Goal: Check status: Check status

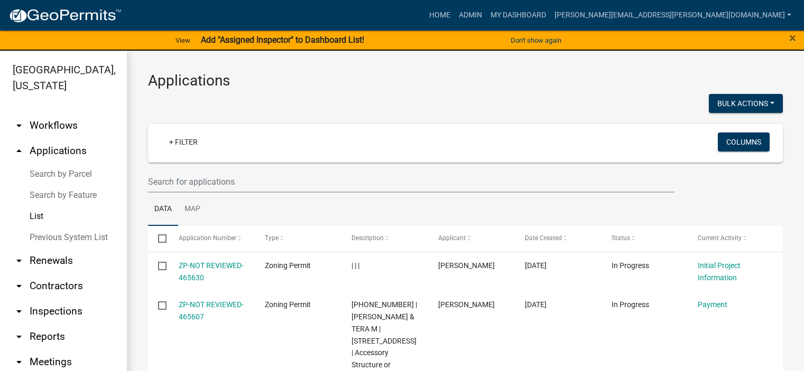
select select "3: 100"
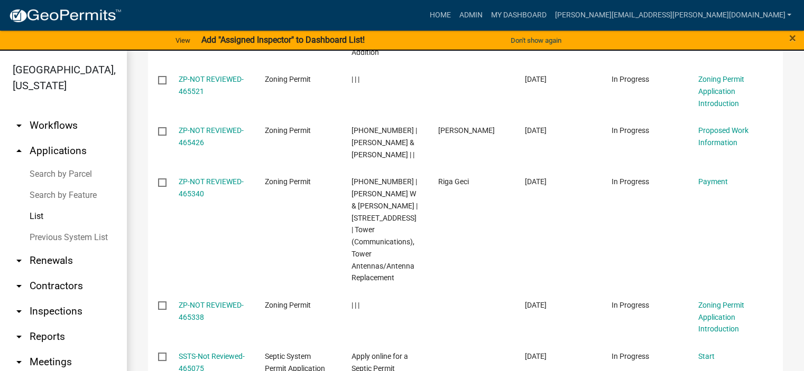
click at [42, 216] on link "List" at bounding box center [63, 216] width 127 height 21
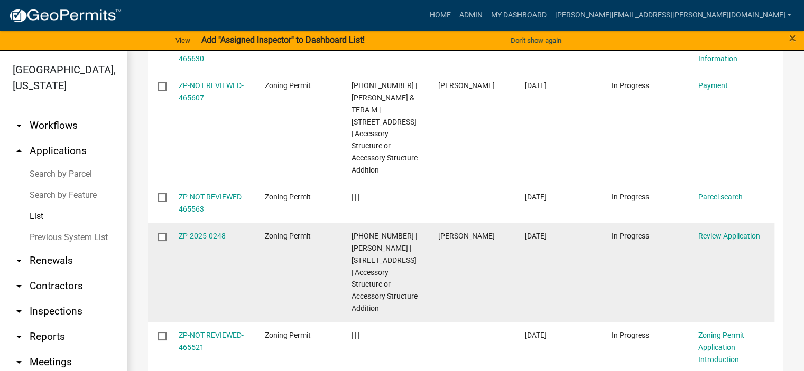
scroll to position [0, 0]
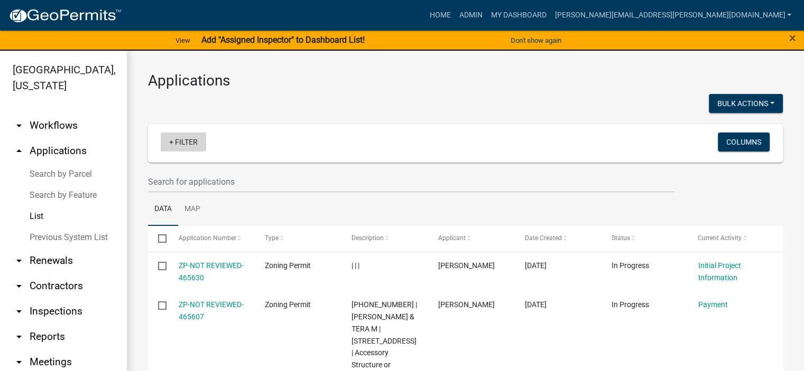
click at [173, 141] on link "+ Filter" at bounding box center [183, 142] width 45 height 19
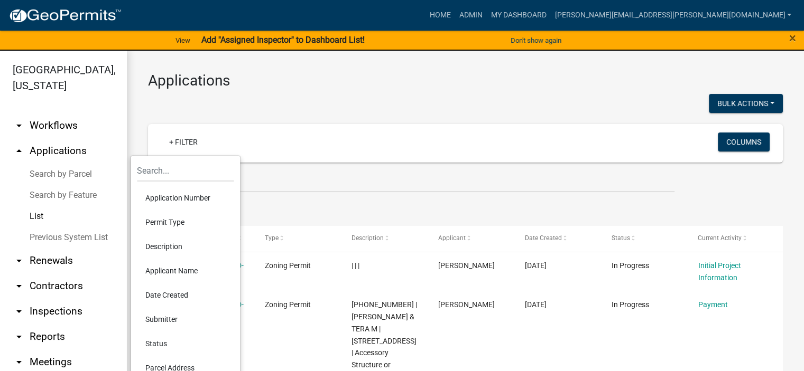
click at [161, 221] on li "Permit Type" at bounding box center [185, 222] width 97 height 24
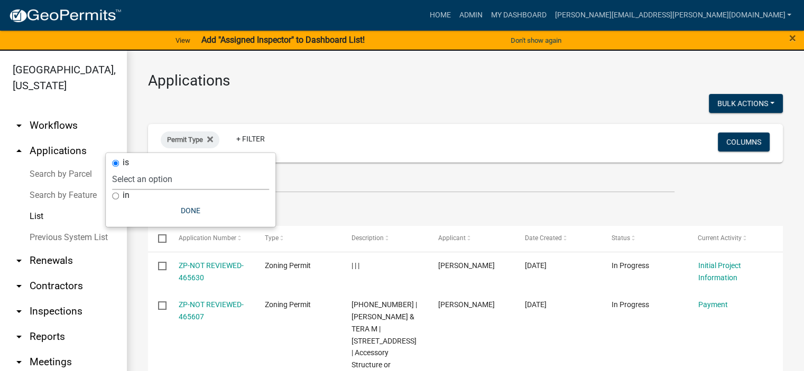
click at [161, 184] on select "Select an option DRAFT - Variance Application DRAFT - Wetland Application E-911…" at bounding box center [190, 180] width 157 height 22
select select "4ea715b7-1725-4cb7-82be-3d693945ff20"
click at [167, 169] on select "Select an option DRAFT - Variance Application DRAFT - Wetland Application E-911…" at bounding box center [190, 180] width 157 height 22
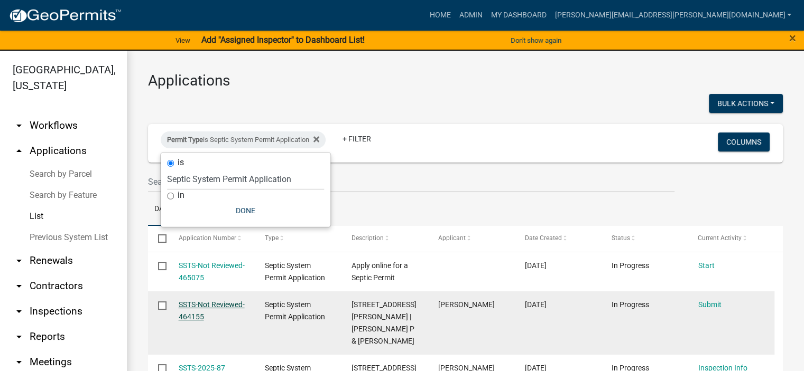
click at [208, 315] on link "SSTS-Not Reviewed-464155" at bounding box center [212, 311] width 66 height 21
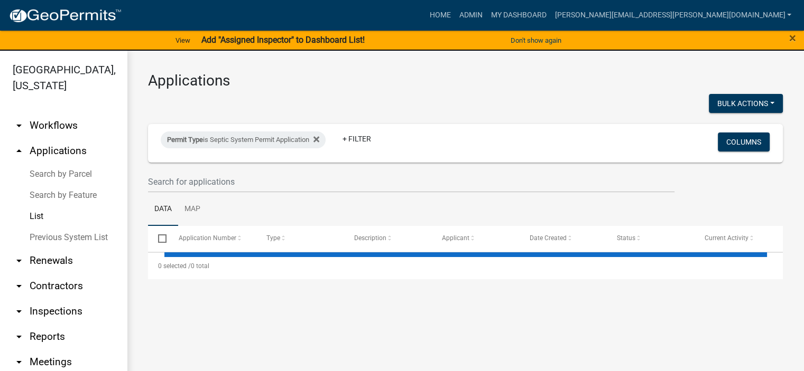
select select "3: 100"
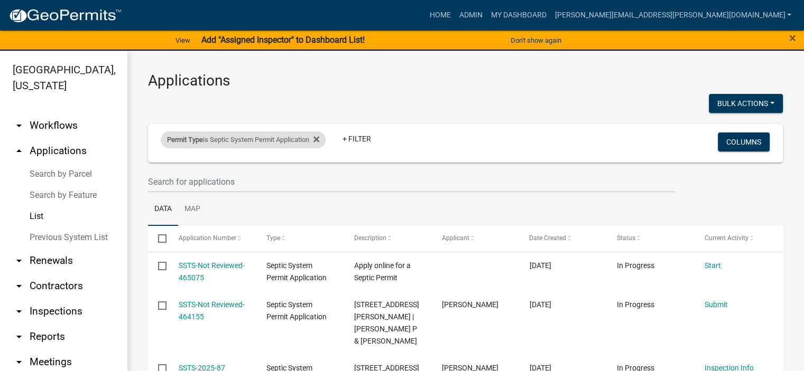
click at [289, 139] on div "Permit Type is Septic System Permit Application" at bounding box center [243, 140] width 165 height 17
select select "4ea715b7-1725-4cb7-82be-3d693945ff20"
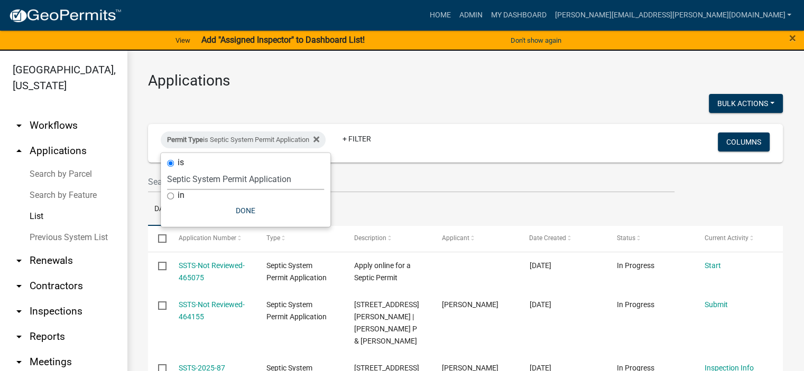
click at [223, 179] on select "Select an option DRAFT - Variance Application DRAFT - Wetland Application E-911…" at bounding box center [245, 180] width 157 height 22
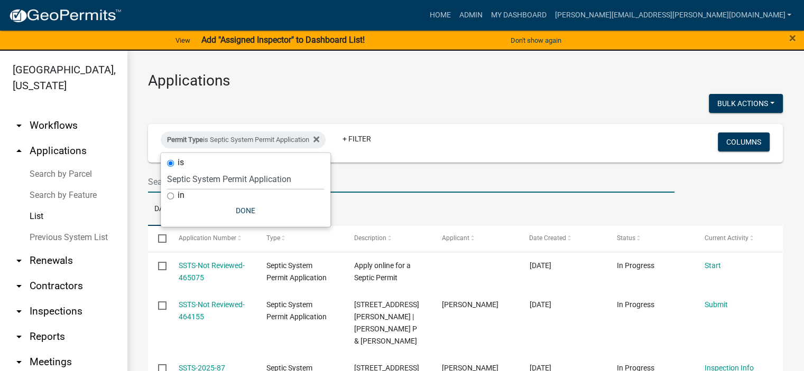
click at [377, 178] on input "text" at bounding box center [411, 182] width 526 height 22
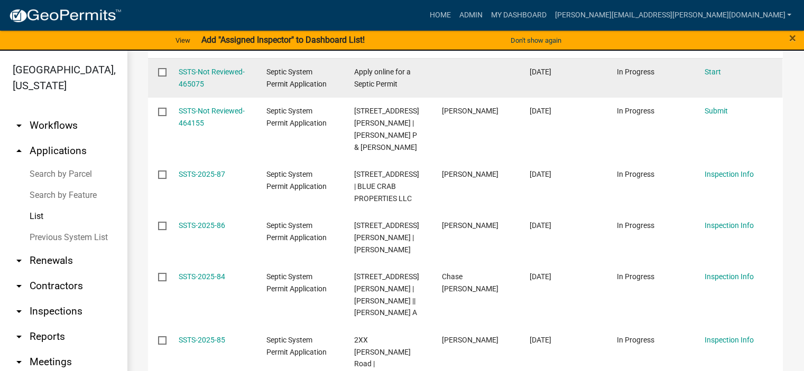
scroll to position [194, 0]
click at [377, 253] on div "[STREET_ADDRESS][PERSON_NAME] | [PERSON_NAME]" at bounding box center [388, 237] width 68 height 36
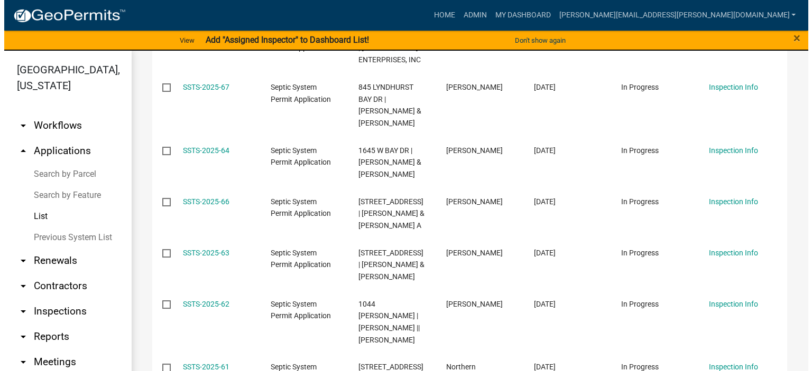
scroll to position [1507, 0]
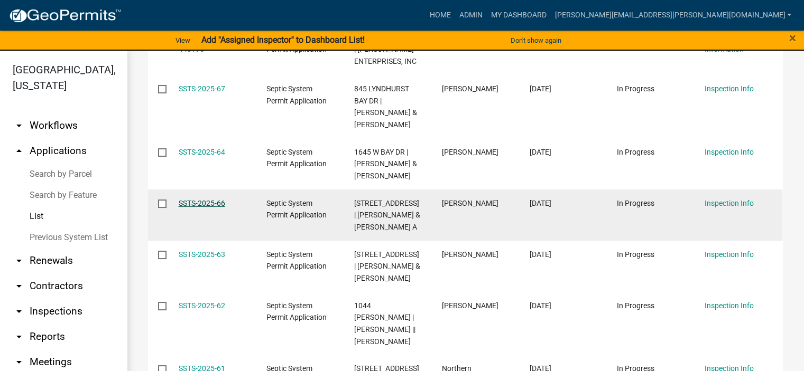
click at [215, 199] on link "SSTS-2025-66" at bounding box center [202, 203] width 47 height 8
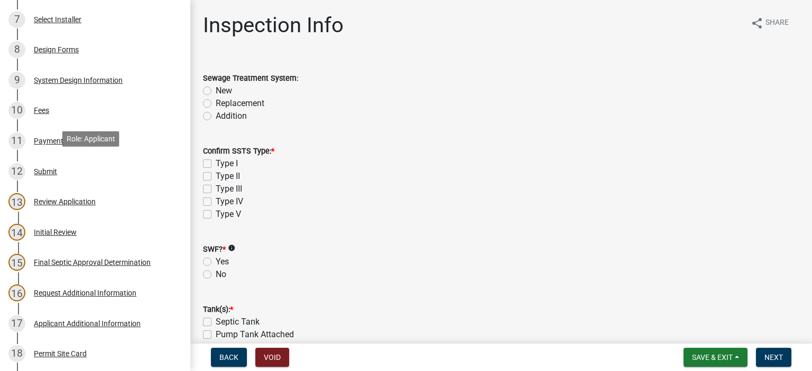
scroll to position [364, 0]
click at [55, 80] on div "System Design Information" at bounding box center [78, 80] width 89 height 7
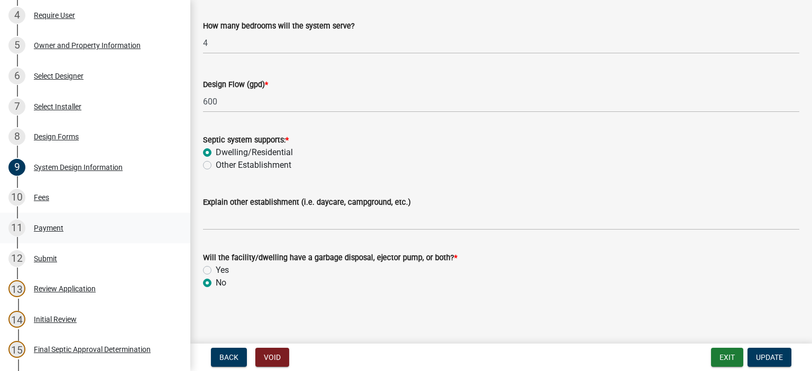
scroll to position [257, 0]
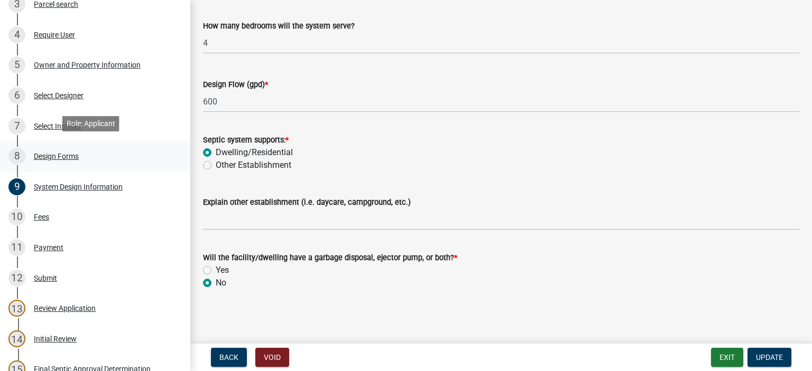
click at [51, 153] on div "Design Forms" at bounding box center [56, 156] width 45 height 7
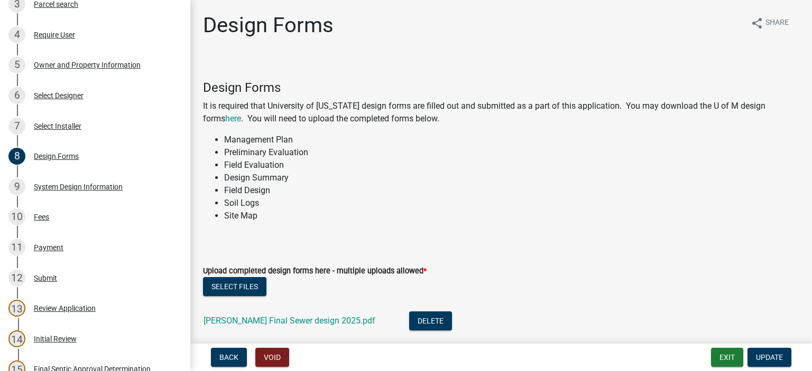
scroll to position [70, 0]
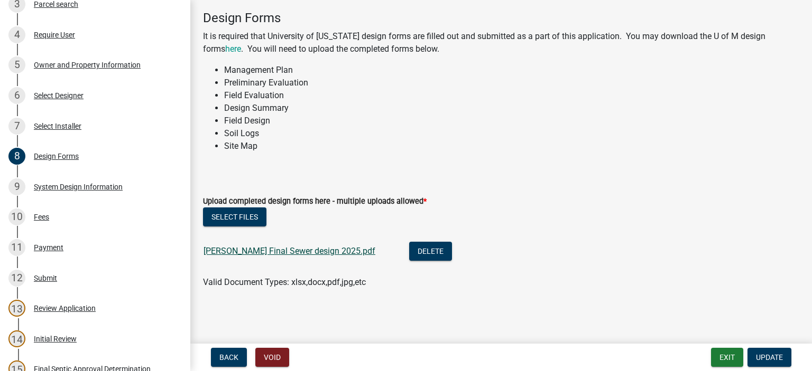
click at [292, 255] on link "[PERSON_NAME] Final Sewer design 2025.pdf" at bounding box center [289, 251] width 172 height 10
click at [84, 185] on div "System Design Information" at bounding box center [78, 186] width 89 height 7
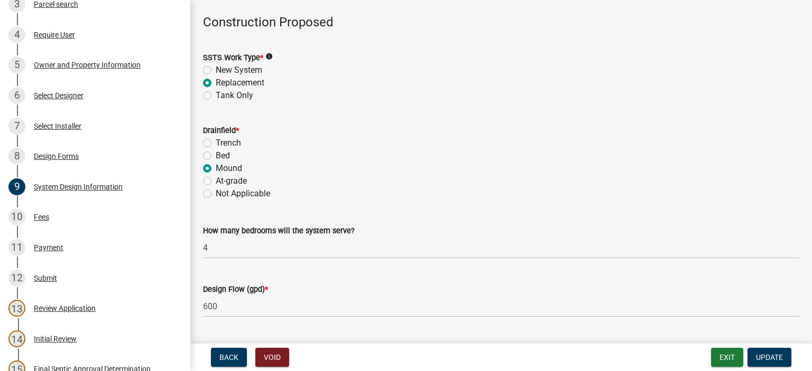
scroll to position [44, 0]
click at [58, 306] on div "Review Application" at bounding box center [65, 308] width 62 height 7
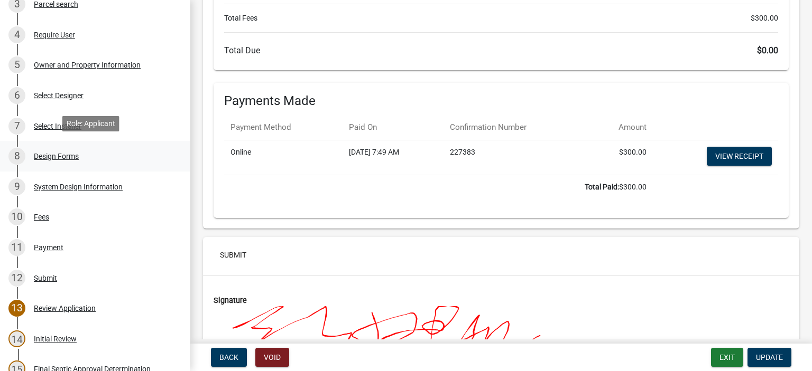
scroll to position [2773, 0]
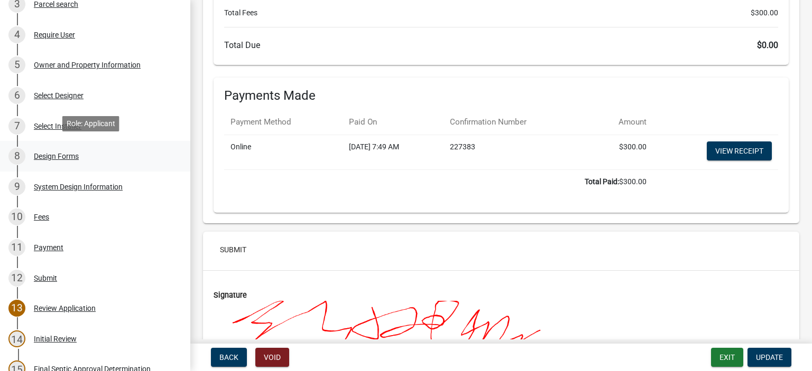
click at [55, 153] on div "Design Forms" at bounding box center [56, 156] width 45 height 7
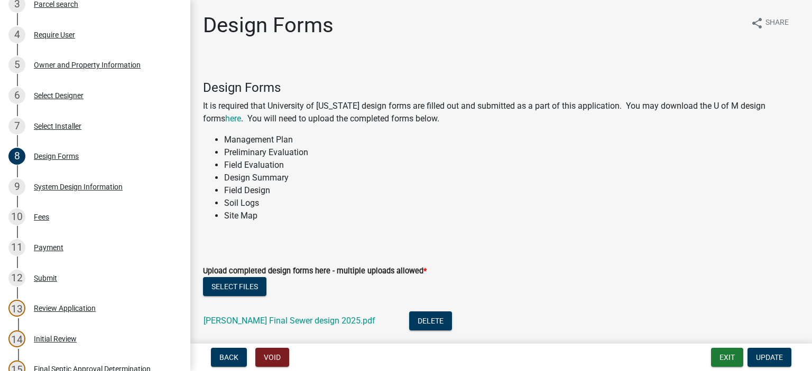
scroll to position [70, 0]
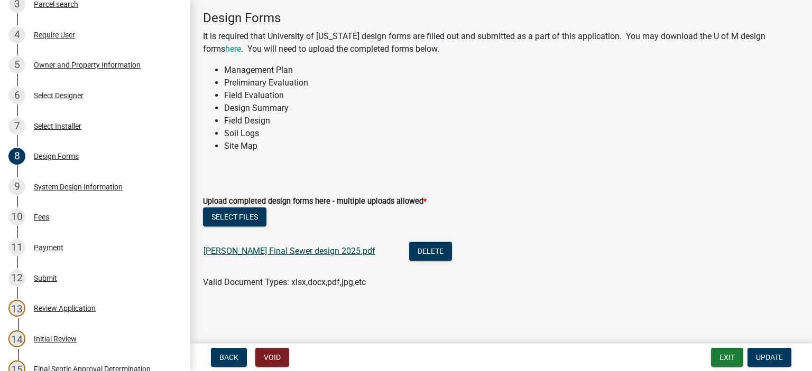
click at [290, 252] on link "[PERSON_NAME] Final Sewer design 2025.pdf" at bounding box center [289, 251] width 172 height 10
